Goal: Find specific page/section: Find specific page/section

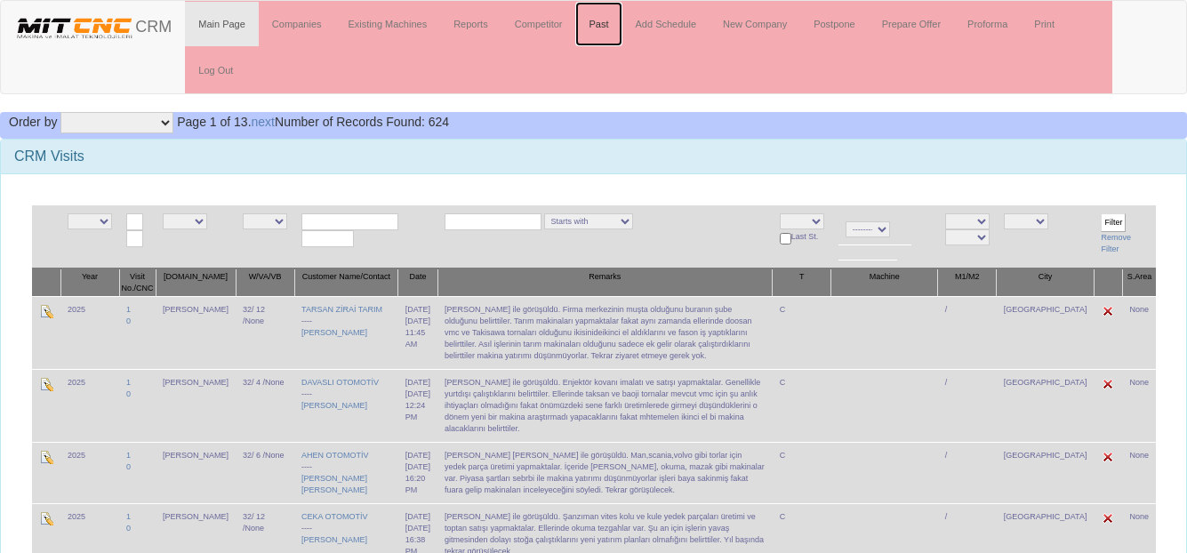
click at [598, 28] on link "Past" at bounding box center [598, 24] width 46 height 44
click at [601, 22] on link "Past" at bounding box center [598, 24] width 46 height 44
click at [604, 30] on link "Past" at bounding box center [598, 24] width 46 height 44
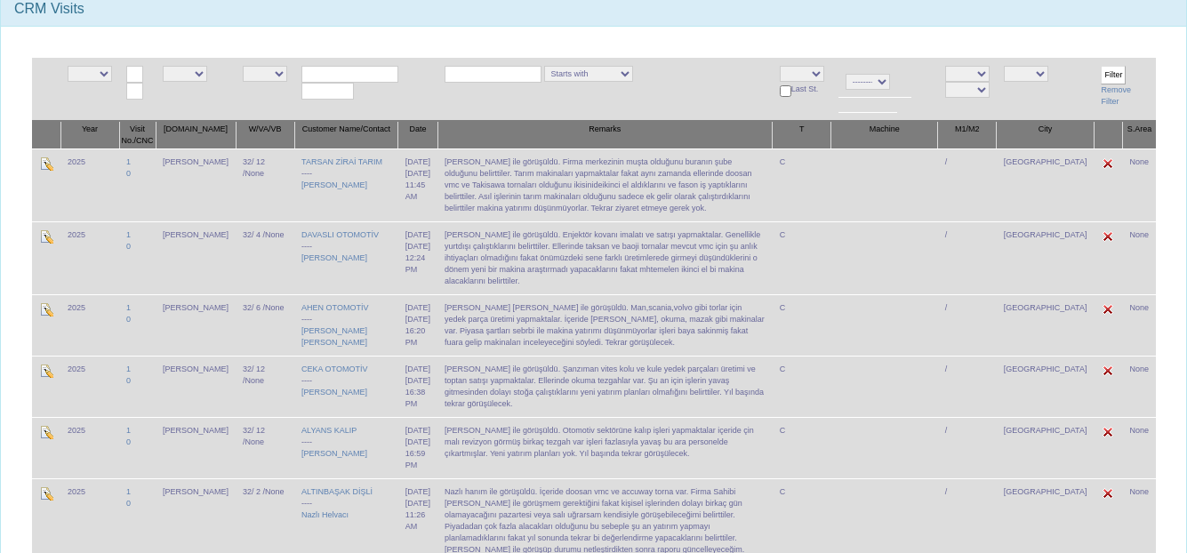
scroll to position [178, 0]
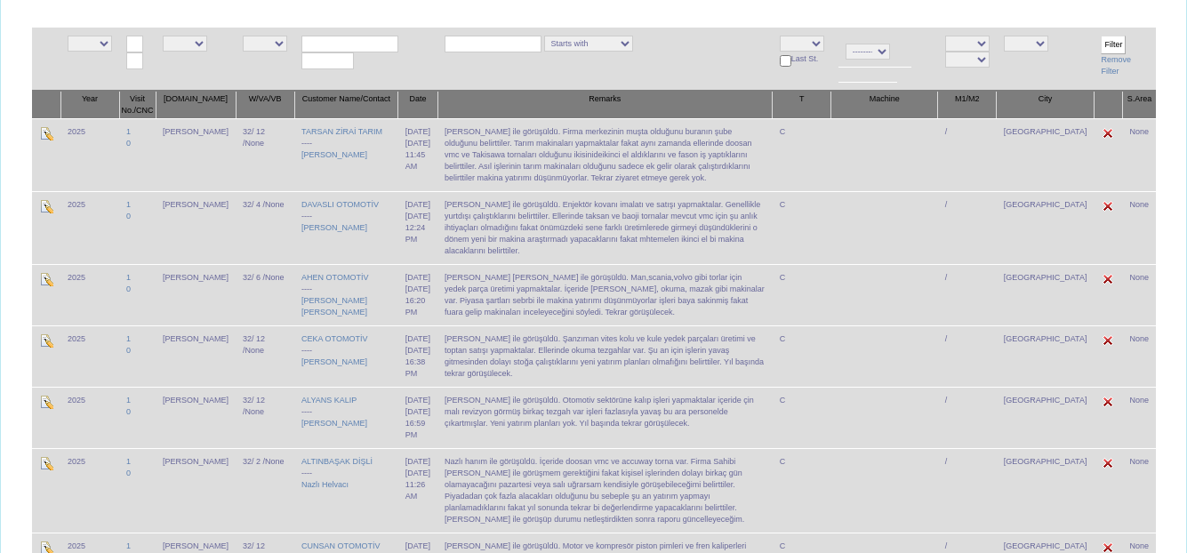
click at [485, 179] on td "[PERSON_NAME] ile görüşüldü. Firma merkezinin muşta olduğunu buranın şube olduğ…" at bounding box center [605, 154] width 335 height 73
click at [504, 178] on td "Habip Bey ile görüşüldü. Firma merkezinin muşta olduğunu buranın şube olduğunu …" at bounding box center [605, 154] width 335 height 73
click at [520, 178] on td "Habip Bey ile görüşüldü. Firma merkezinin muşta olduğunu buranın şube olduğunu …" at bounding box center [605, 154] width 335 height 73
click at [565, 178] on td "Habip Bey ile görüşüldü. Firma merkezinin muşta olduğunu buranın şube olduğunu …" at bounding box center [605, 154] width 335 height 73
click at [596, 178] on td "Habip Bey ile görüşüldü. Firma merkezinin muşta olduğunu buranın şube olduğunu …" at bounding box center [605, 154] width 335 height 73
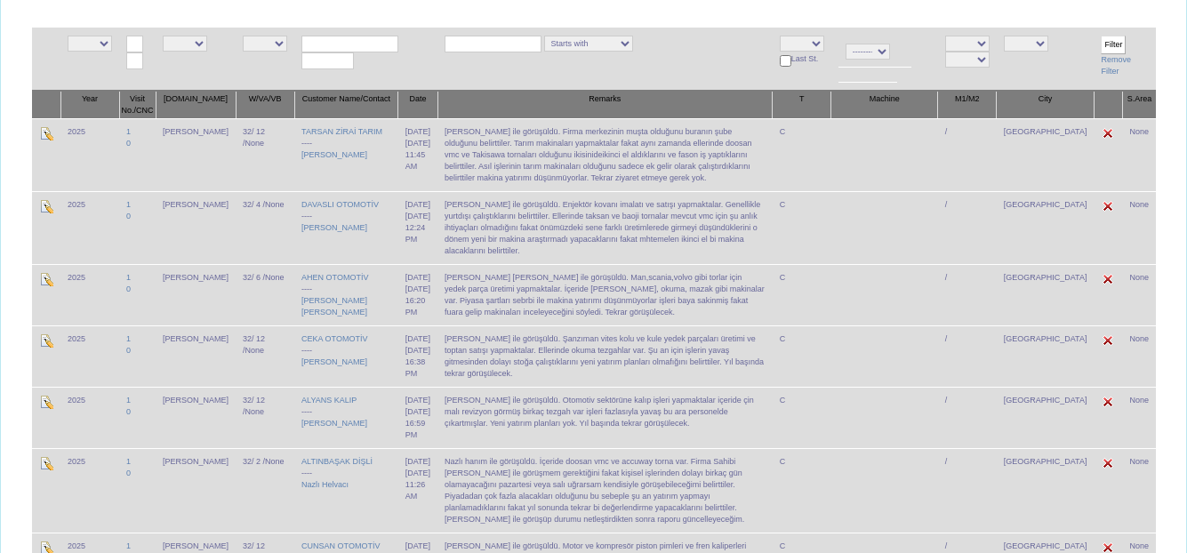
click at [510, 234] on td "Dursun bey ile görüşüldü. Enjektör kovanı imalatı ve satışı yapmaktalar. Genell…" at bounding box center [605, 227] width 335 height 73
click at [541, 236] on td "Dursun bey ile görüşüldü. Enjektör kovanı imalatı ve satışı yapmaktalar. Genell…" at bounding box center [605, 227] width 335 height 73
click at [548, 240] on td "Dursun bey ile görüşüldü. Enjektör kovanı imalatı ve satışı yapmaktalar. Genell…" at bounding box center [605, 227] width 335 height 73
click at [553, 240] on td "Dursun bey ile görüşüldü. Enjektör kovanı imalatı ve satışı yapmaktalar. Genell…" at bounding box center [605, 227] width 335 height 73
click at [574, 240] on td "Dursun bey ile görüşüldü. Enjektör kovanı imalatı ve satışı yapmaktalar. Genell…" at bounding box center [605, 227] width 335 height 73
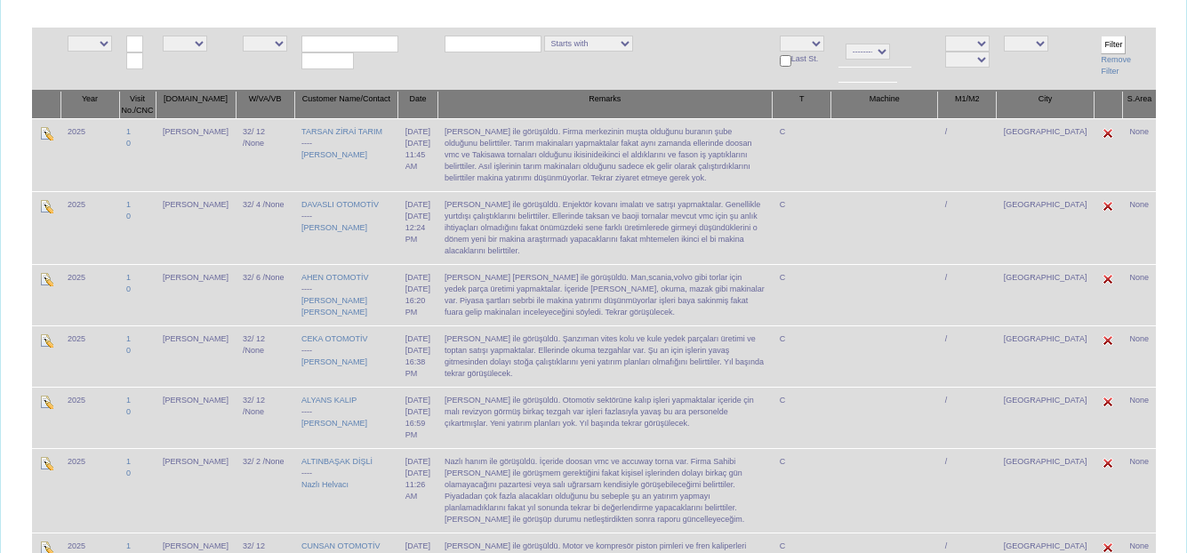
click at [587, 240] on td "Dursun bey ile görüşüldü. Enjektör kovanı imalatı ve satışı yapmaktalar. Genell…" at bounding box center [605, 227] width 335 height 73
click at [602, 240] on td "Dursun bey ile görüşüldü. Enjektör kovanı imalatı ve satışı yapmaktalar. Genell…" at bounding box center [605, 227] width 335 height 73
click at [627, 240] on td "Dursun bey ile görüşüldü. Enjektör kovanı imalatı ve satışı yapmaktalar. Genell…" at bounding box center [605, 227] width 335 height 73
click at [647, 240] on td "Dursun bey ile görüşüldü. Enjektör kovanı imalatı ve satışı yapmaktalar. Genell…" at bounding box center [605, 227] width 335 height 73
click at [659, 240] on td "Dursun bey ile görüşüldü. Enjektör kovanı imalatı ve satışı yapmaktalar. Genell…" at bounding box center [605, 227] width 335 height 73
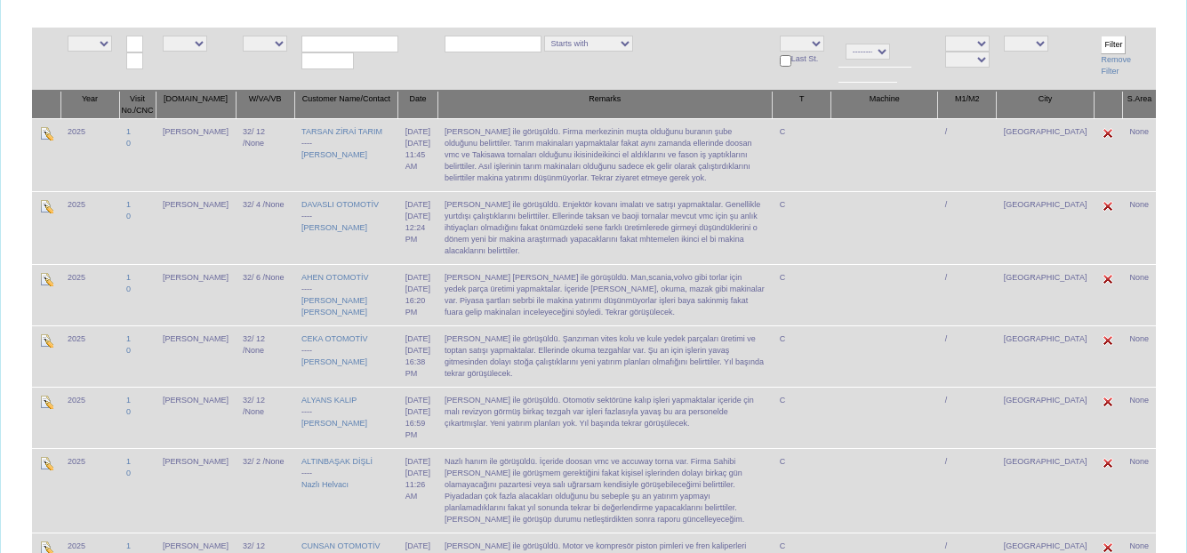
click at [678, 240] on td "Dursun bey ile görüşüldü. Enjektör kovanı imalatı ve satışı yapmaktalar. Genell…" at bounding box center [605, 227] width 335 height 73
click at [612, 298] on td "Ömer faruk bey ile görüşüldü. Man,scania,volvo gibi torlar için yedek parça üre…" at bounding box center [605, 294] width 335 height 61
click at [588, 301] on td "Ömer faruk bey ile görüşüldü. Man,scania,volvo gibi torlar için yedek parça üre…" at bounding box center [605, 294] width 335 height 61
click at [562, 291] on td "Ömer faruk bey ile görüşüldü. Man,scania,volvo gibi torlar için yedek parça üre…" at bounding box center [605, 294] width 335 height 61
click at [548, 291] on td "Ömer faruk bey ile görüşüldü. Man,scania,volvo gibi torlar için yedek parça üre…" at bounding box center [605, 294] width 335 height 61
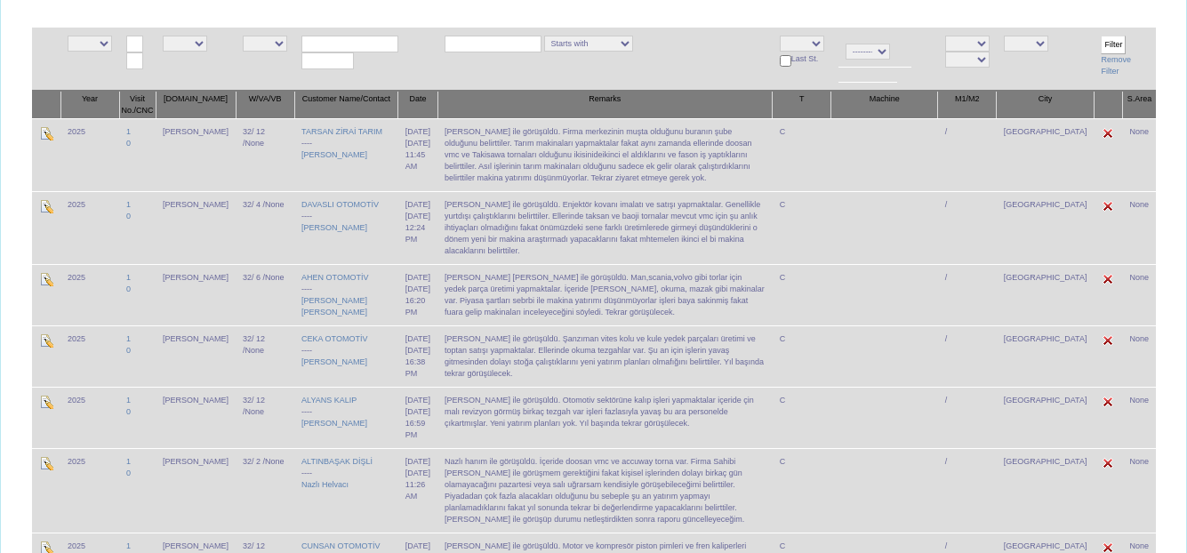
click at [536, 293] on td "Ömer faruk bey ile görüşüldü. Man,scania,volvo gibi torlar için yedek parça üre…" at bounding box center [605, 294] width 335 height 61
click at [538, 308] on td "Ömer faruk bey ile görüşüldü. Man,scania,volvo gibi torlar için yedek parça üre…" at bounding box center [605, 294] width 335 height 61
click at [484, 316] on td "Ömer faruk bey ile görüşüldü. Man,scania,volvo gibi torlar için yedek parça üre…" at bounding box center [605, 294] width 335 height 61
click at [466, 310] on td "Ömer faruk bey ile görüşüldü. Man,scania,volvo gibi torlar için yedek parça üre…" at bounding box center [605, 294] width 335 height 61
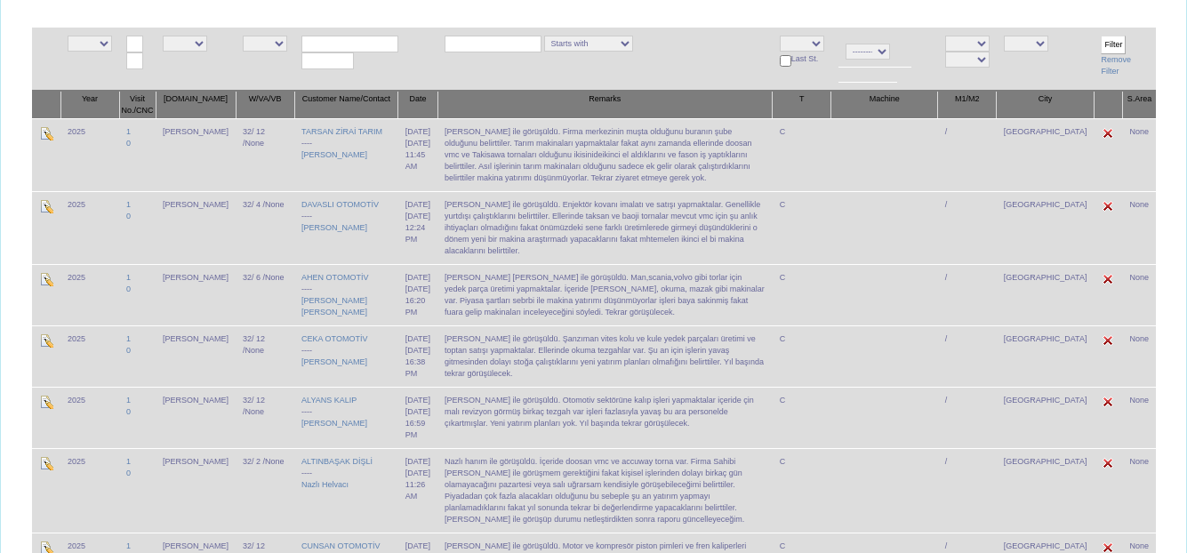
click at [468, 298] on td "Ömer faruk bey ile görüşüldü. Man,scania,volvo gibi torlar için yedek parça üre…" at bounding box center [605, 294] width 335 height 61
click at [498, 370] on td "Salih bey ile görüşüldü. Şanzıman vites kolu ve kule yedek parçaları üretimi ve…" at bounding box center [605, 355] width 335 height 61
click at [547, 376] on td "Salih bey ile görüşüldü. Şanzıman vites kolu ve kule yedek parçaları üretimi ve…" at bounding box center [605, 355] width 335 height 61
click at [566, 378] on td "Salih bey ile görüşüldü. Şanzıman vites kolu ve kule yedek parçaları üretimi ve…" at bounding box center [605, 355] width 335 height 61
click at [562, 313] on td "Ömer faruk bey ile görüşüldü. Man,scania,volvo gibi torlar için yedek parça üre…" at bounding box center [605, 294] width 335 height 61
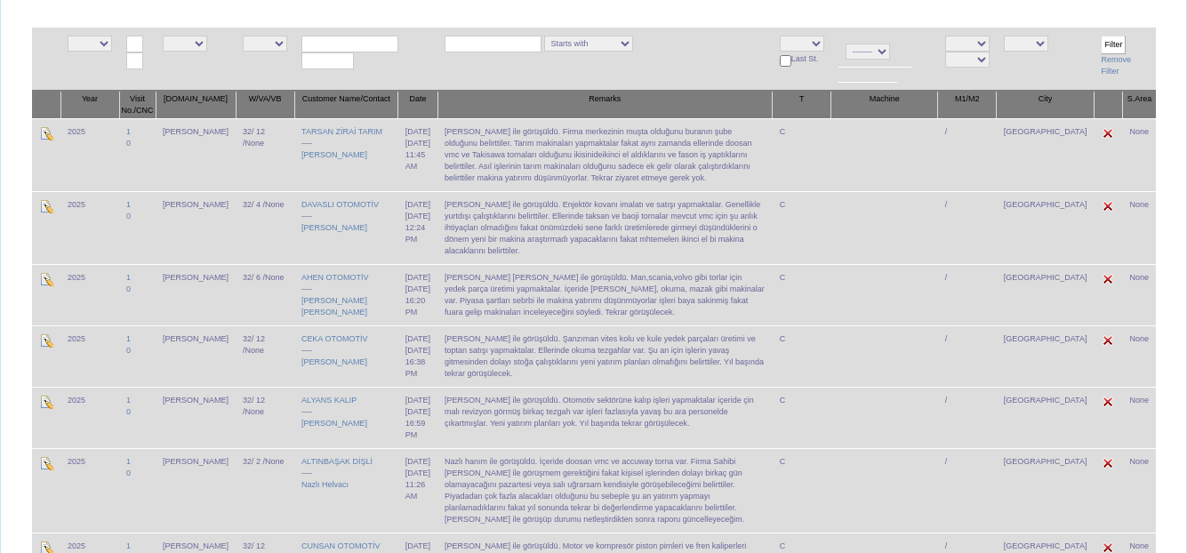
click at [575, 312] on td "Ömer faruk bey ile görüşüldü. Man,scania,volvo gibi torlar için yedek parça üre…" at bounding box center [605, 294] width 335 height 61
click at [588, 312] on td "Ömer faruk bey ile görüşüldü. Man,scania,volvo gibi torlar için yedek parça üre…" at bounding box center [605, 294] width 335 height 61
click at [587, 312] on td "Ömer faruk bey ile görüşüldü. Man,scania,volvo gibi torlar için yedek parça üre…" at bounding box center [605, 294] width 335 height 61
click at [569, 372] on td "Salih bey ile görüşüldü. Şanzıman vites kolu ve kule yedek parçaları üretimi ve…" at bounding box center [605, 355] width 335 height 61
click at [544, 427] on td "Burak bey ile görüşüldü. Otomotiv sektörüne kalıp işleri yapmaktalar içeride çi…" at bounding box center [605, 417] width 335 height 61
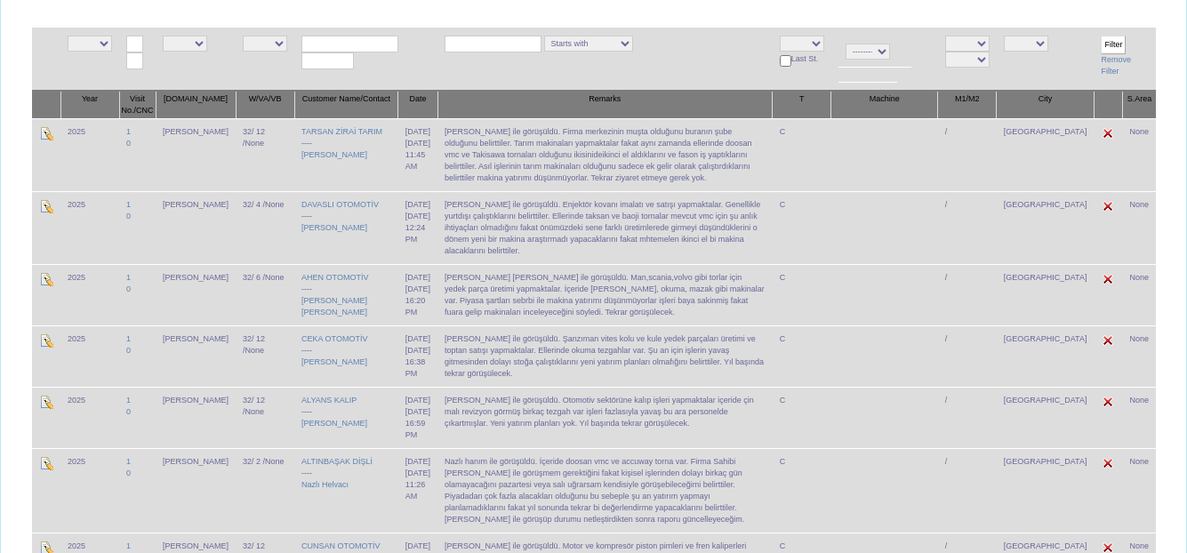
click at [547, 381] on td "Salih bey ile görüşüldü. Şanzıman vites kolu ve kule yedek parçaları üretimi ve…" at bounding box center [605, 355] width 335 height 61
click at [518, 378] on td "Salih bey ile görüşüldü. Şanzıman vites kolu ve kule yedek parçaları üretimi ve…" at bounding box center [605, 355] width 335 height 61
click at [520, 319] on td "Ömer faruk bey ile görüşüldü. Man,scania,volvo gibi torlar için yedek parça üre…" at bounding box center [605, 294] width 335 height 61
click at [534, 314] on td "Ömer faruk bey ile görüşüldü. Man,scania,volvo gibi torlar için yedek parça üre…" at bounding box center [605, 294] width 335 height 61
click at [536, 314] on td "Ömer faruk bey ile görüşüldü. Man,scania,volvo gibi torlar için yedek parça üre…" at bounding box center [605, 294] width 335 height 61
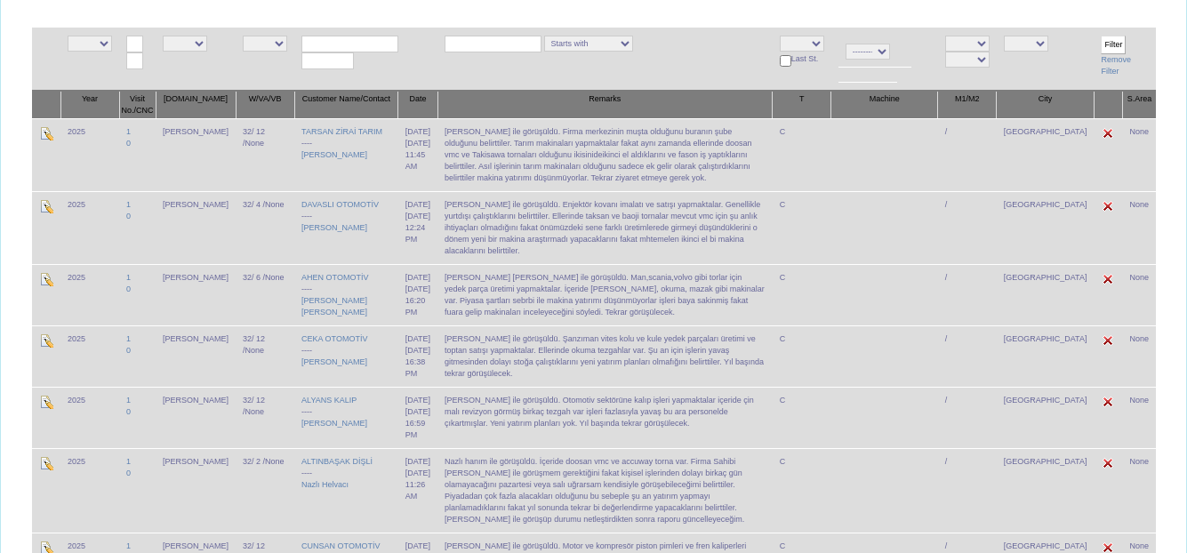
click at [544, 250] on td "Dursun bey ile görüşüldü. Enjektör kovanı imalatı ve satışı yapmaktalar. Genell…" at bounding box center [605, 227] width 335 height 73
click at [505, 171] on td "Habip Bey ile görüşüldü. Firma merkezinin muşta olduğunu buranın şube olduğunu …" at bounding box center [605, 154] width 335 height 73
click at [301, 134] on link "TARSAN ZİRAİ TARIM" at bounding box center [341, 131] width 81 height 9
click at [406, 155] on div "15/08/2025, 11:45 AM" at bounding box center [418, 155] width 25 height 35
click at [494, 153] on td "Habip Bey ile görüşüldü. Firma merkezinin muşta olduğunu buranın şube olduğunu …" at bounding box center [605, 154] width 335 height 73
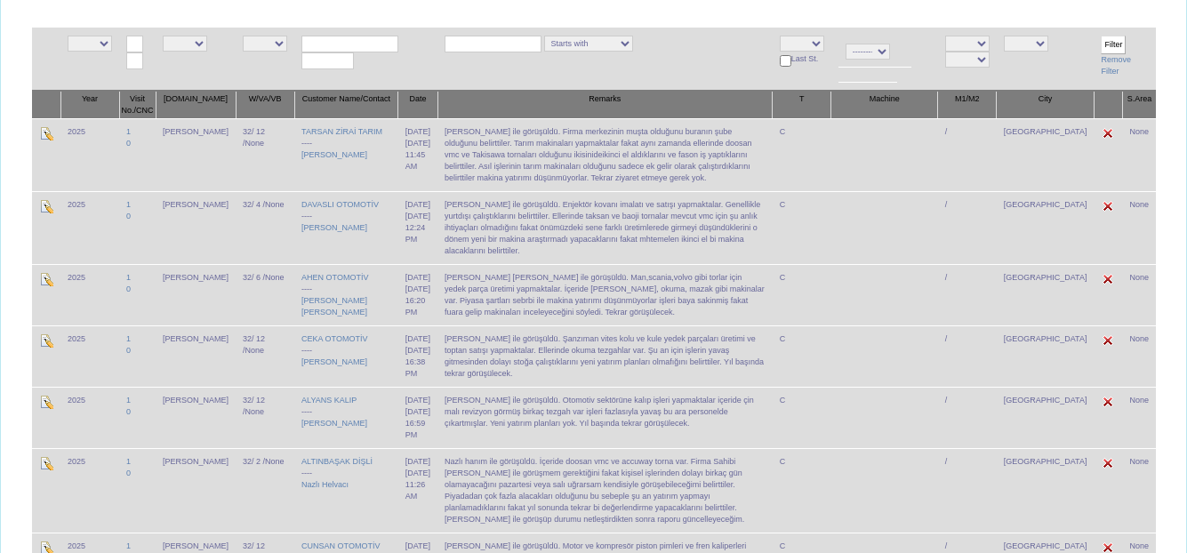
click at [543, 156] on td "Habip Bey ile görüşüldü. Firma merkezinin muşta olduğunu buranın şube olduğunu …" at bounding box center [605, 154] width 335 height 73
click at [547, 156] on td "Habip Bey ile görüşüldü. Firma merkezinin muşta olduğunu buranın şube olduğunu …" at bounding box center [605, 154] width 335 height 73
click at [598, 156] on td "Habip Bey ile görüşüldü. Firma merkezinin muşta olduğunu buranın şube olduğunu …" at bounding box center [605, 154] width 335 height 73
click at [482, 245] on td "Dursun bey ile görüşüldü. Enjektör kovanı imalatı ve satışı yapmaktalar. Genell…" at bounding box center [605, 227] width 335 height 73
click at [510, 242] on td "Dursun bey ile görüşüldü. Enjektör kovanı imalatı ve satışı yapmaktalar. Genell…" at bounding box center [605, 227] width 335 height 73
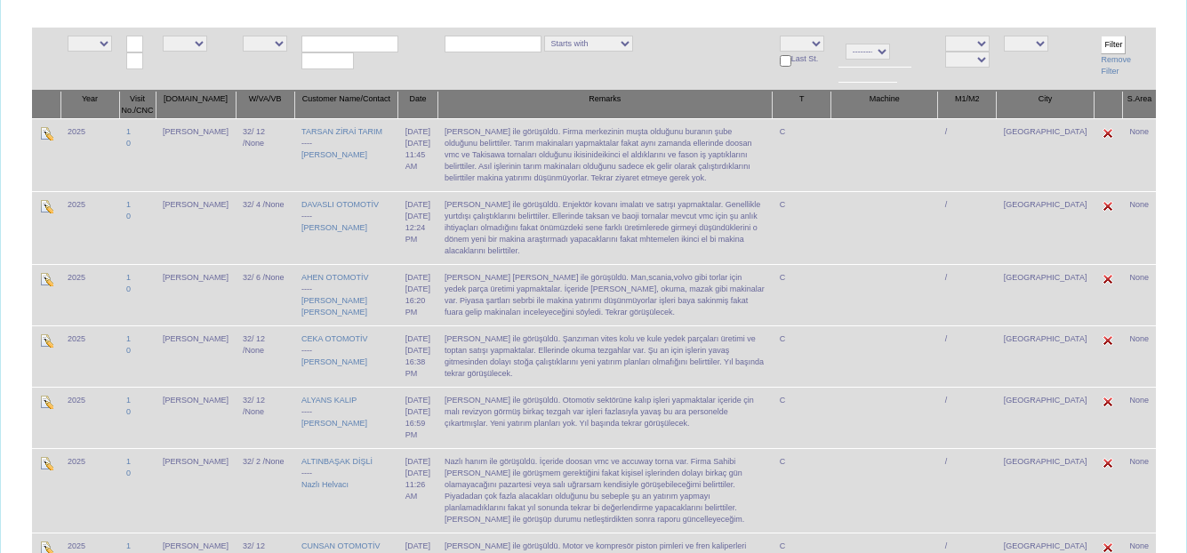
click at [534, 241] on td "Dursun bey ile görüşüldü. Enjektör kovanı imalatı ve satışı yapmaktalar. Genell…" at bounding box center [605, 227] width 335 height 73
click at [546, 242] on td "Dursun bey ile görüşüldü. Enjektör kovanı imalatı ve satışı yapmaktalar. Genell…" at bounding box center [605, 227] width 335 height 73
click at [470, 252] on td "Dursun bey ile görüşüldü. Enjektör kovanı imalatı ve satışı yapmaktalar. Genell…" at bounding box center [605, 227] width 335 height 73
